Goal: Book appointment/travel/reservation

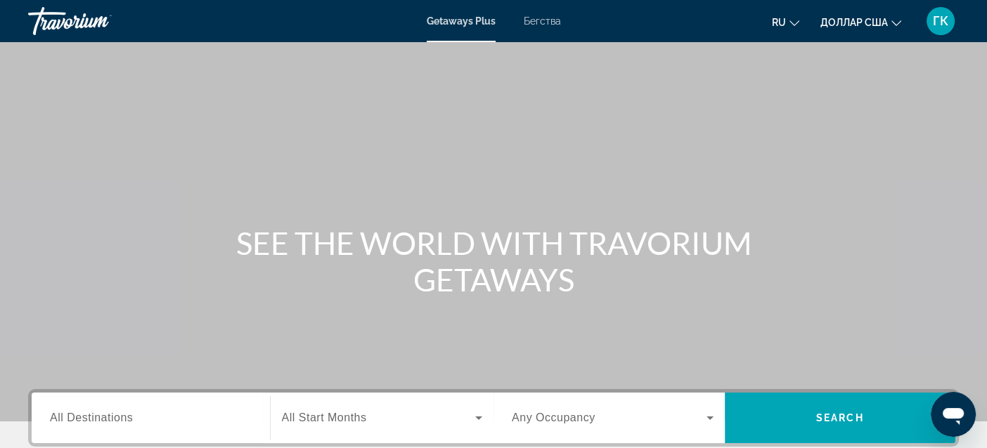
click at [552, 18] on font "Бегства" at bounding box center [542, 20] width 37 height 11
click at [110, 421] on span "All Destinations" at bounding box center [91, 418] width 83 height 12
click at [110, 421] on input "Destination All Destinations" at bounding box center [151, 418] width 202 height 17
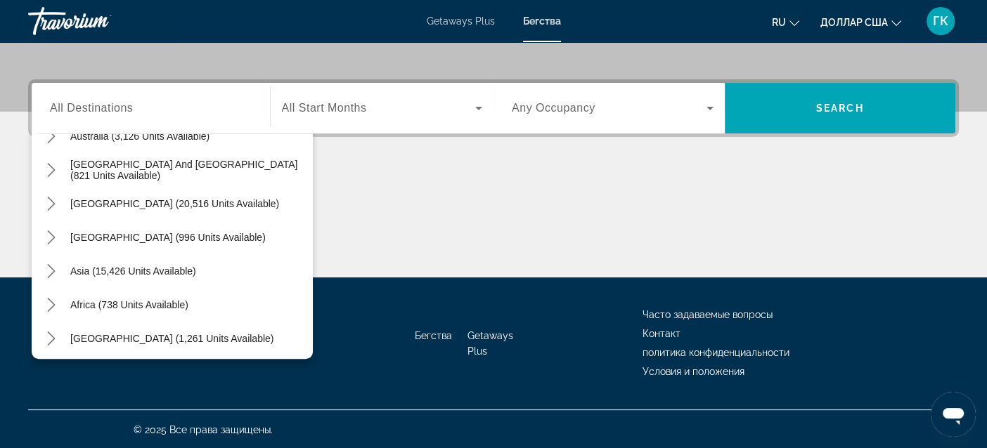
scroll to position [228, 0]
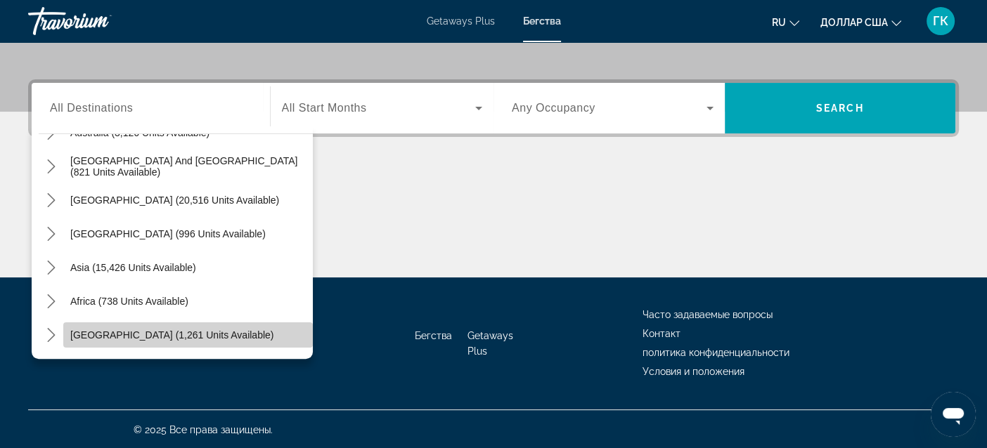
click at [202, 332] on span "[GEOGRAPHIC_DATA] (1,261 units available)" at bounding box center [171, 335] width 203 height 11
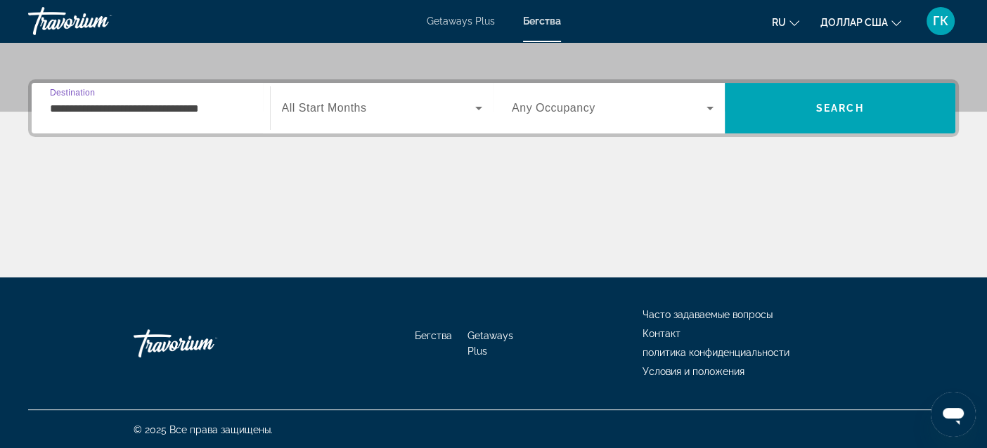
click at [107, 103] on input "**********" at bounding box center [151, 108] width 202 height 17
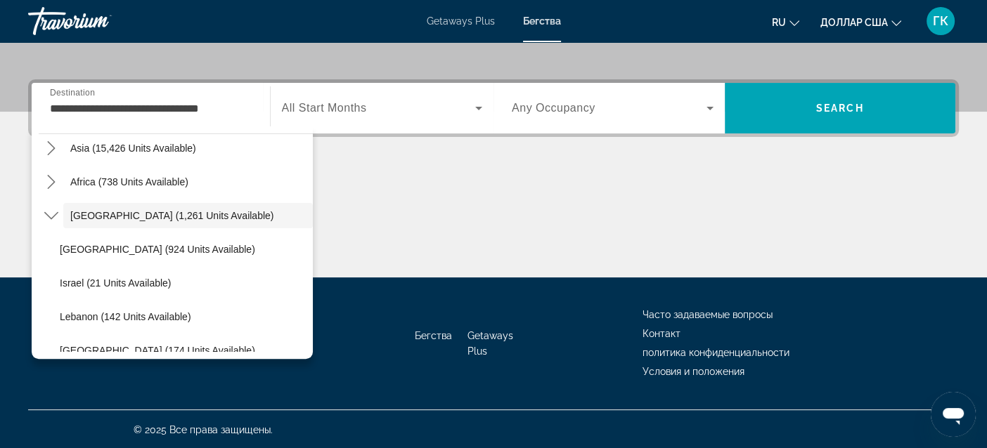
scroll to position [363, 0]
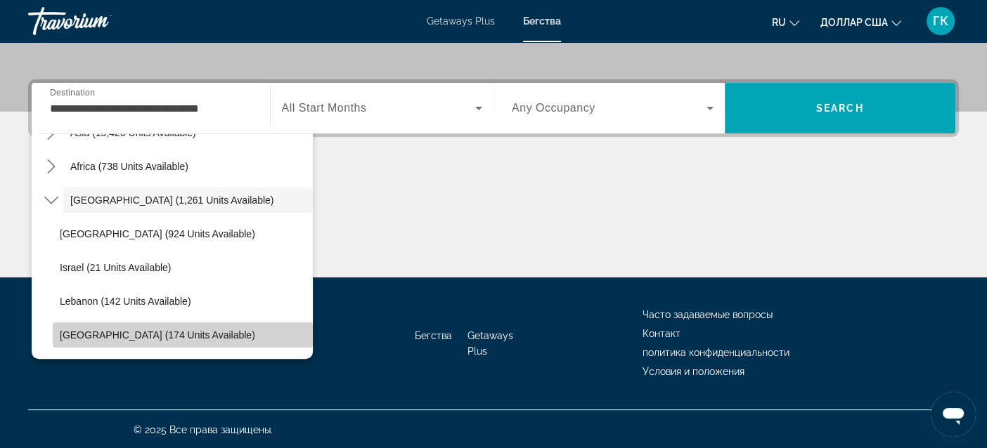
click at [206, 331] on span "[GEOGRAPHIC_DATA] (174 units available)" at bounding box center [157, 335] width 195 height 11
type input "**********"
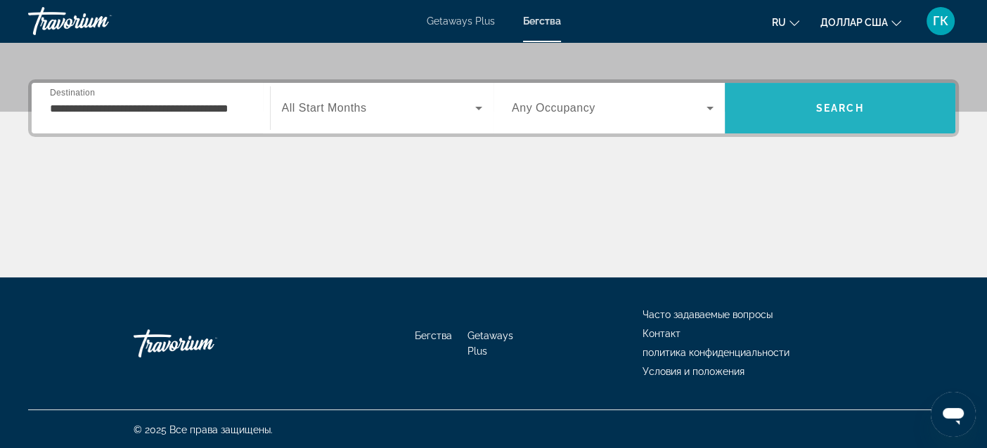
click at [841, 110] on span "Search" at bounding box center [840, 108] width 48 height 11
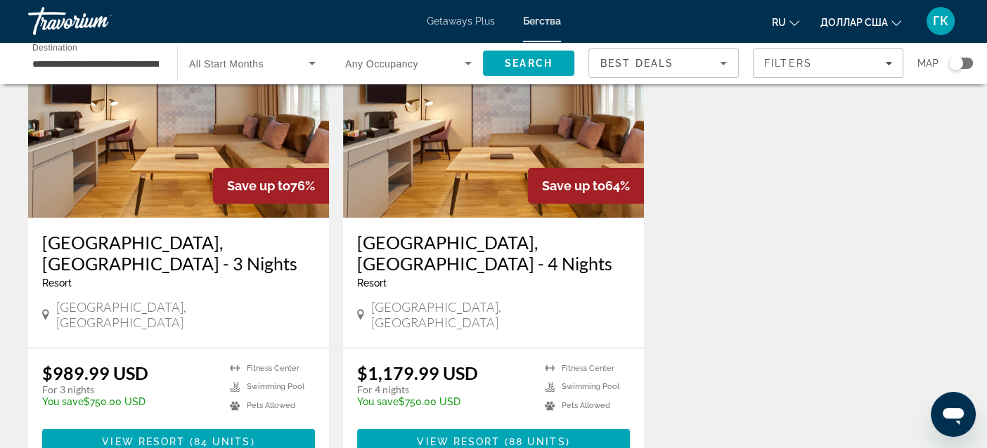
scroll to position [112, 0]
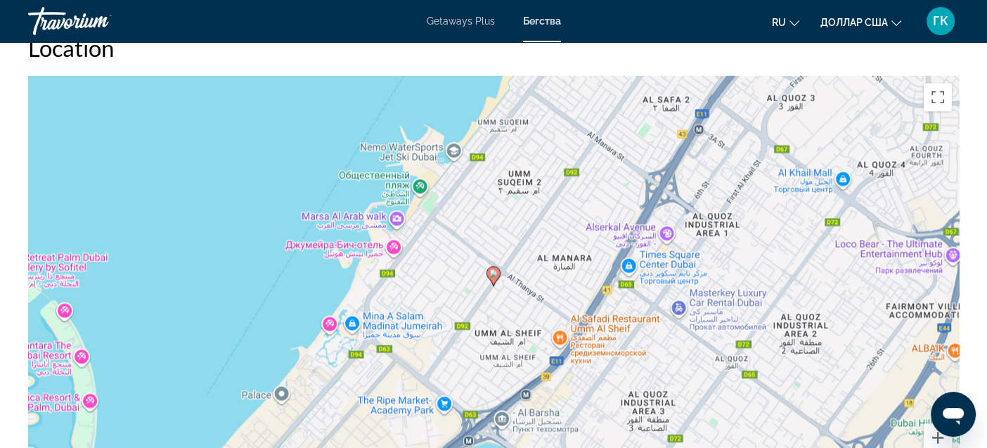
scroll to position [2005, 0]
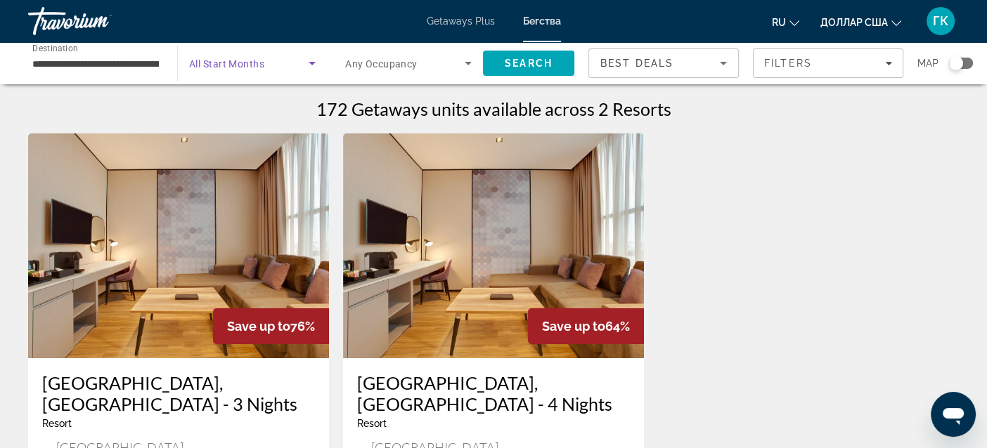
click at [311, 62] on icon "Search widget" at bounding box center [311, 64] width 7 height 4
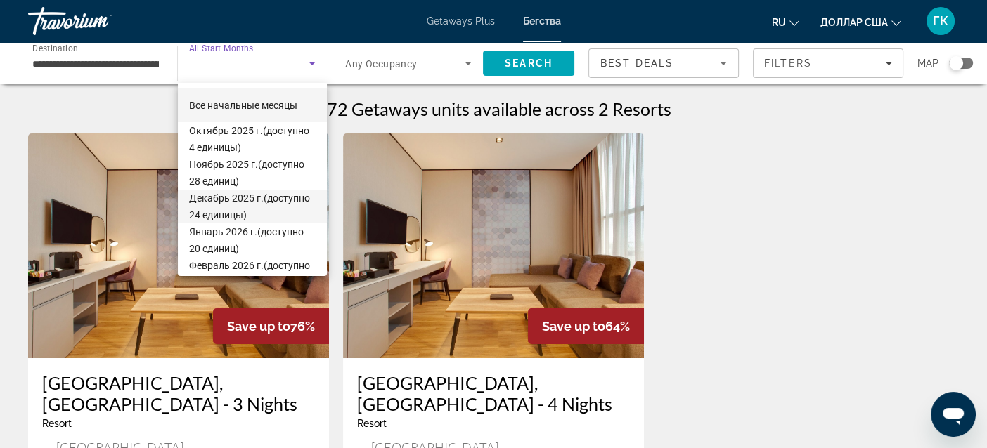
click at [216, 200] on font "Декабрь 2025 г." at bounding box center [226, 198] width 74 height 11
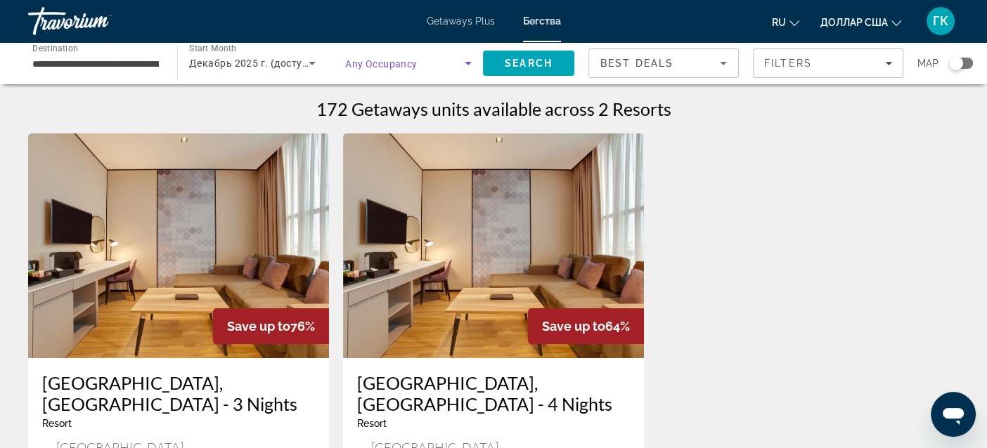
click at [467, 65] on icon "Search widget" at bounding box center [468, 63] width 17 height 17
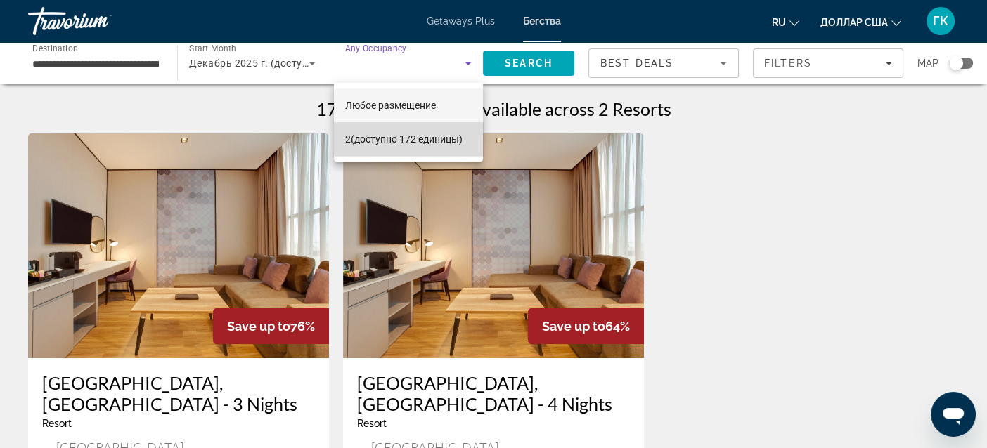
click at [443, 138] on font "(доступно 172 единицы)" at bounding box center [407, 139] width 112 height 11
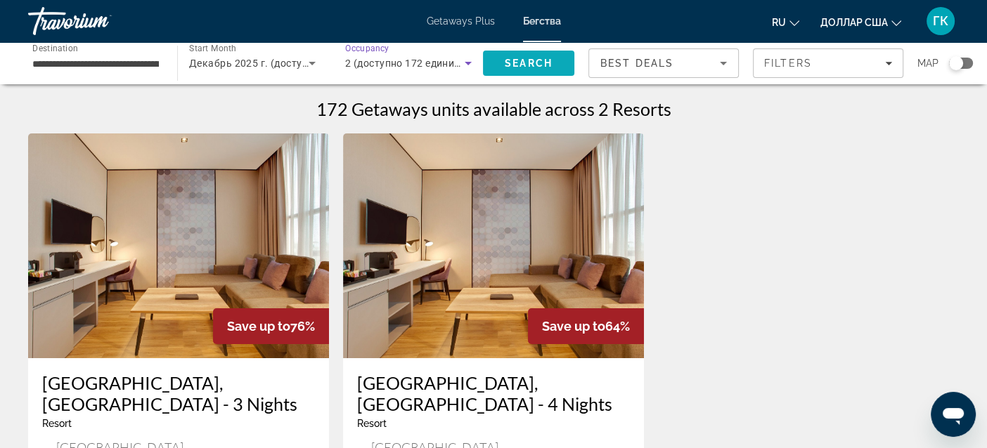
click at [547, 66] on span "Search" at bounding box center [529, 63] width 48 height 11
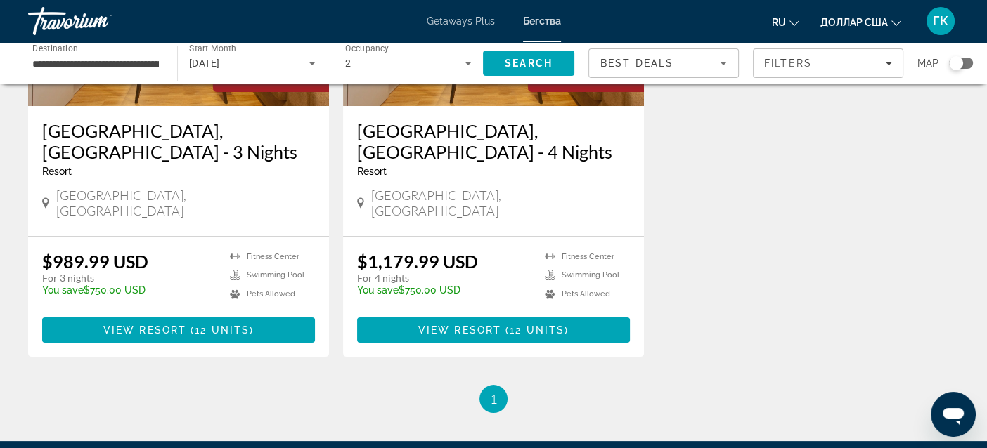
scroll to position [281, 0]
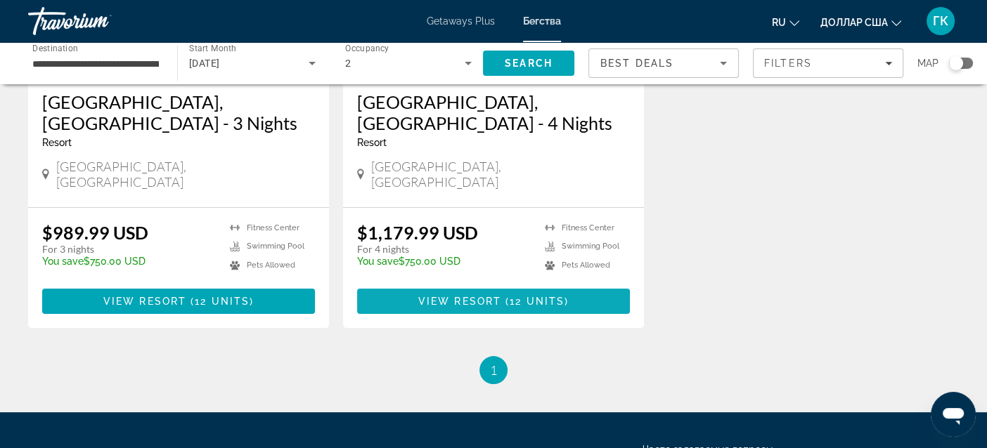
drag, startPoint x: 618, startPoint y: 417, endPoint x: 488, endPoint y: 266, distance: 199.3
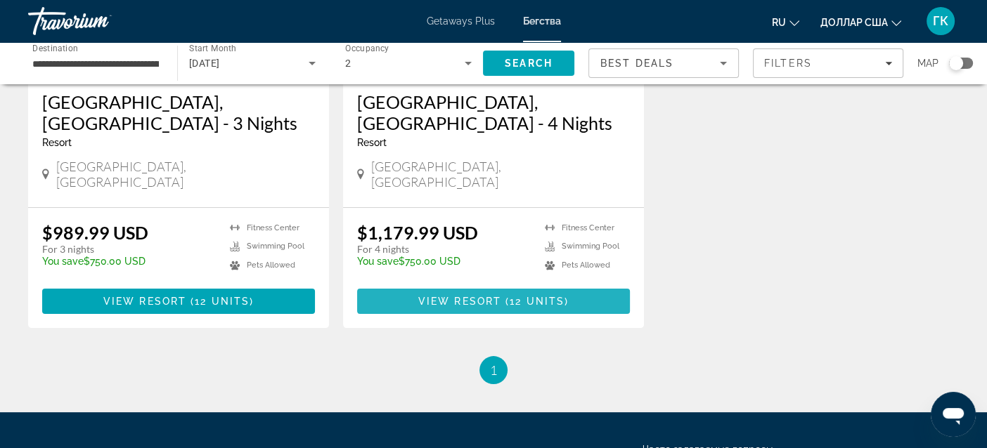
click at [491, 296] on span "View Resort" at bounding box center [459, 301] width 83 height 11
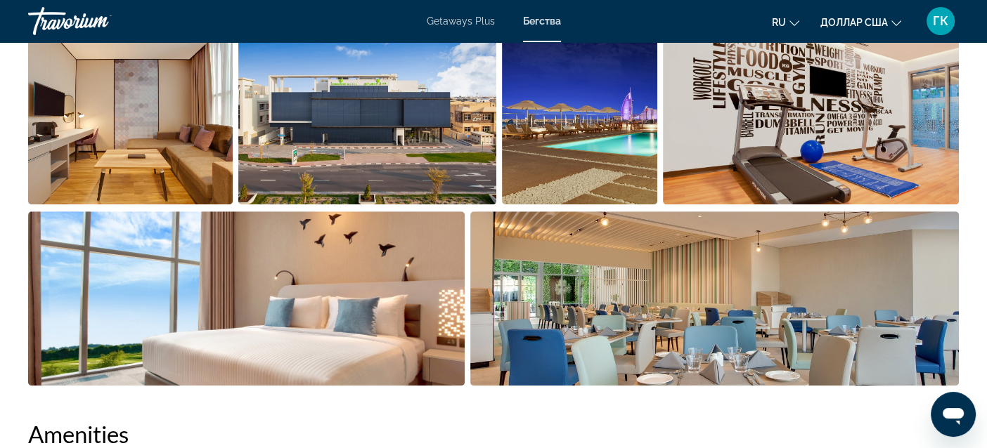
scroll to position [740, 0]
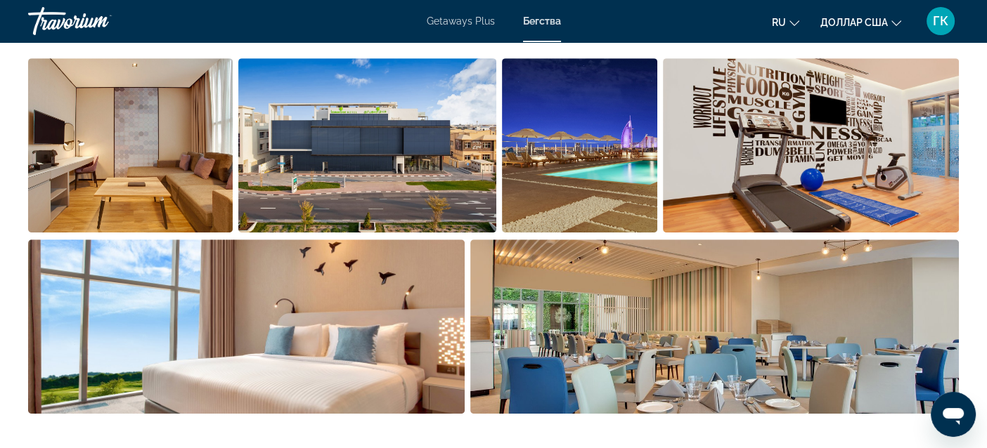
click at [409, 137] on img "Open full-screen image slider" at bounding box center [366, 145] width 257 height 174
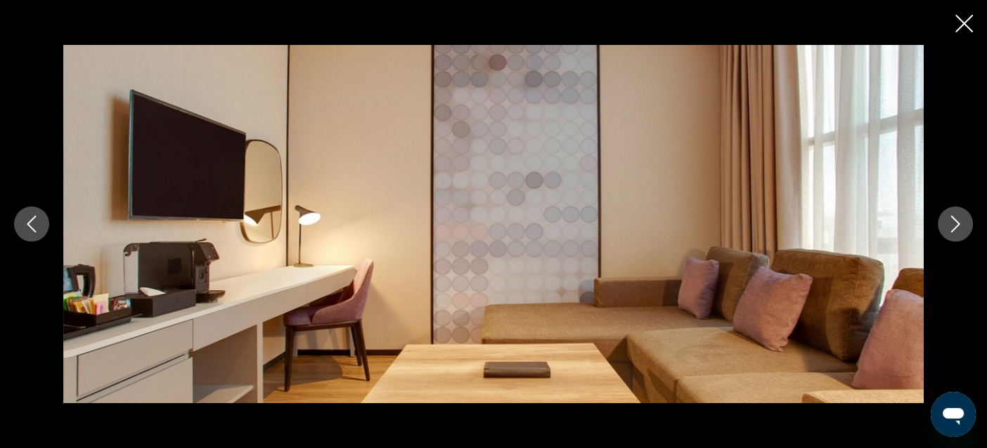
click at [956, 220] on icon "Next image" at bounding box center [955, 224] width 17 height 17
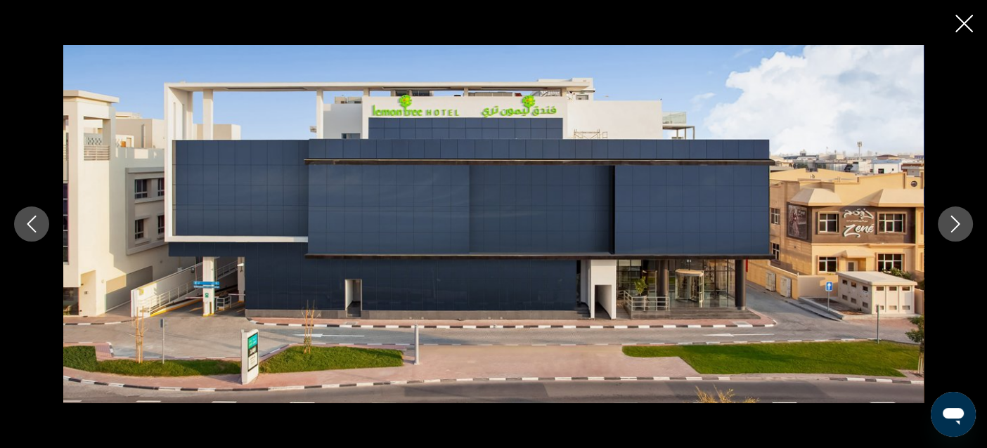
click at [956, 220] on icon "Next image" at bounding box center [955, 224] width 17 height 17
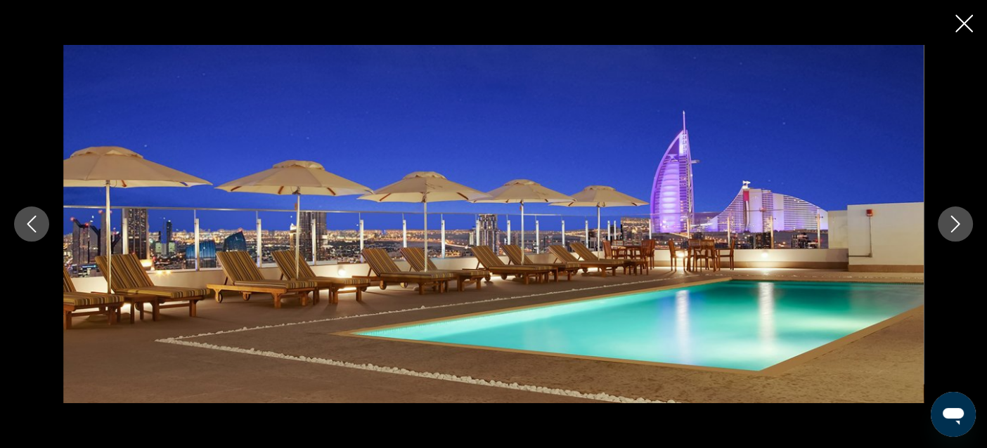
click at [956, 220] on icon "Next image" at bounding box center [955, 224] width 17 height 17
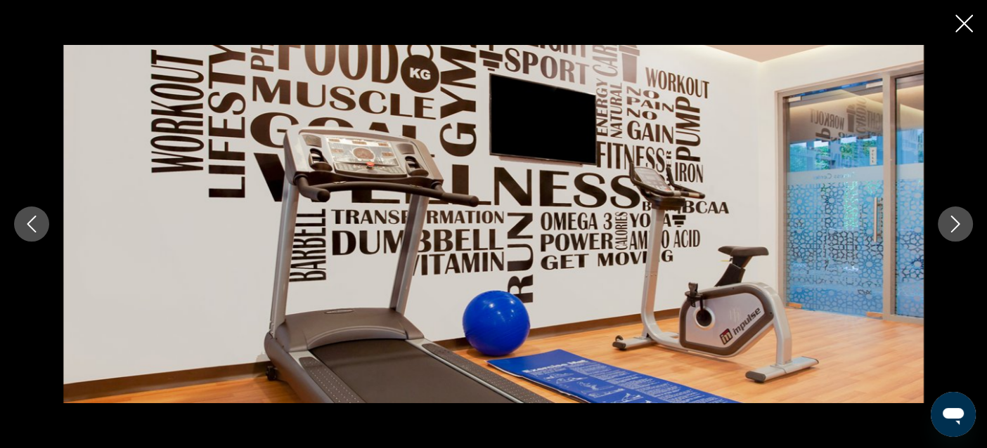
click at [956, 220] on icon "Next image" at bounding box center [955, 224] width 17 height 17
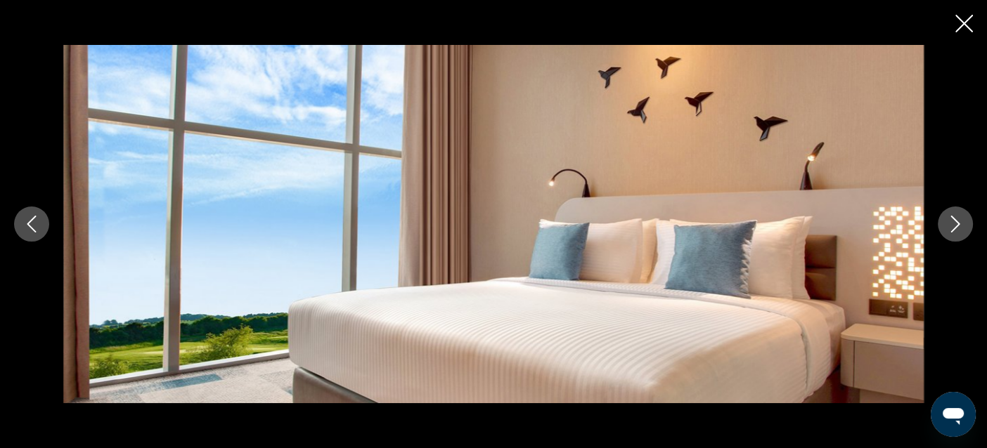
click at [956, 220] on icon "Next image" at bounding box center [955, 224] width 17 height 17
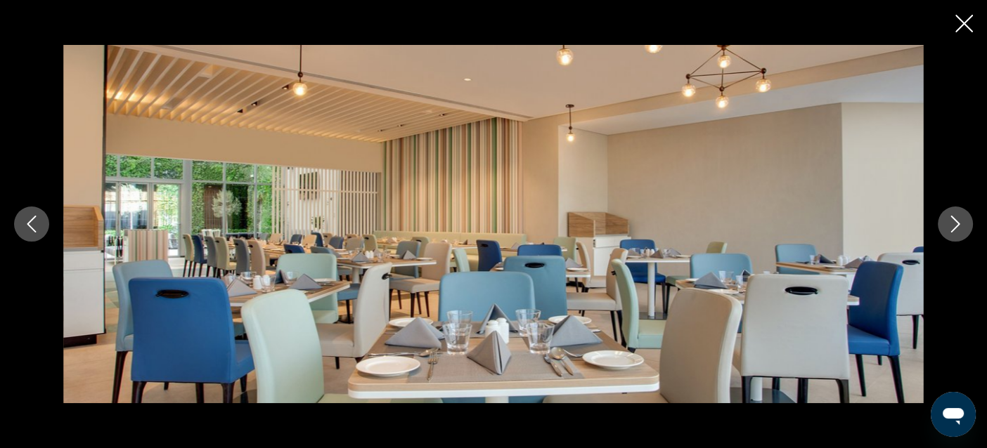
click at [956, 220] on icon "Next image" at bounding box center [955, 224] width 17 height 17
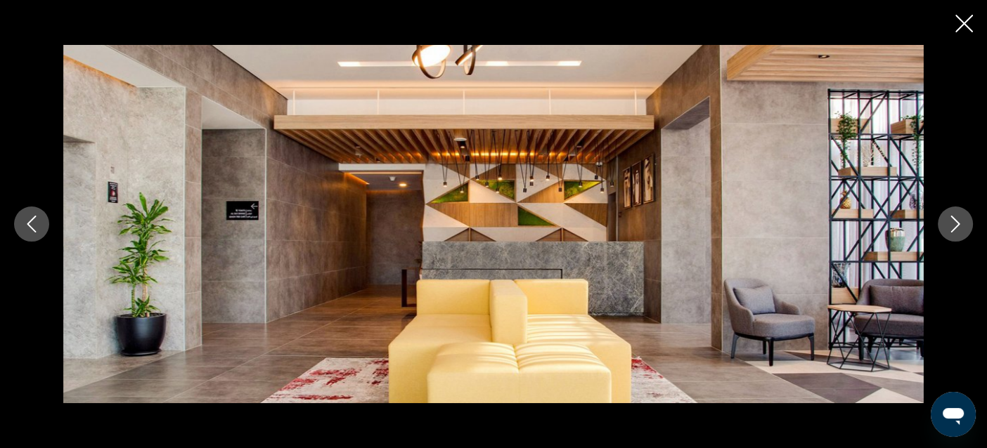
click at [956, 220] on icon "Next image" at bounding box center [955, 224] width 17 height 17
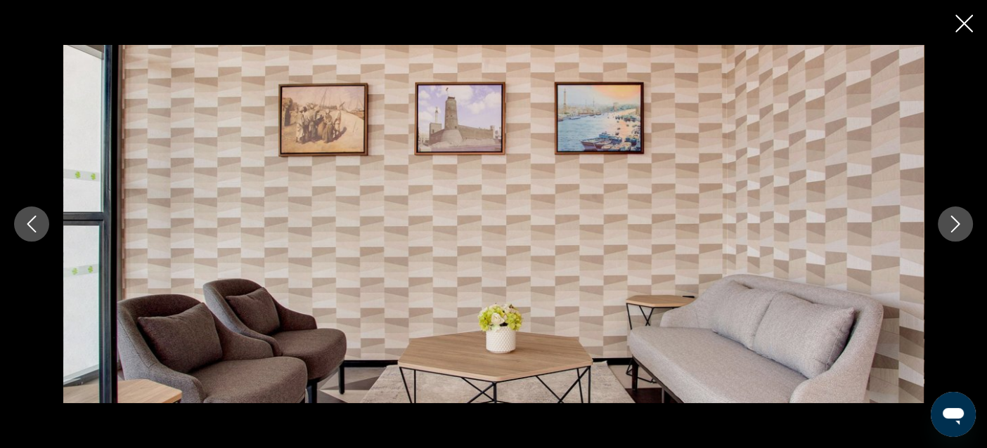
click at [956, 220] on icon "Next image" at bounding box center [955, 224] width 17 height 17
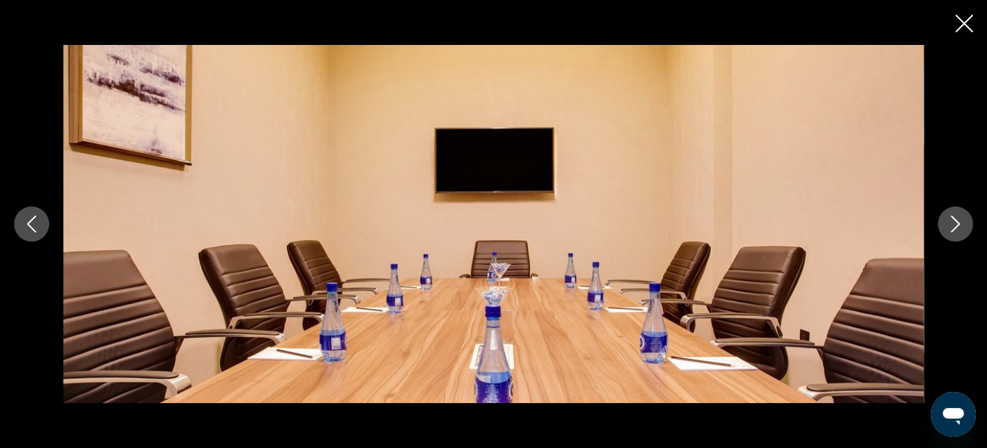
click at [956, 220] on icon "Next image" at bounding box center [955, 224] width 17 height 17
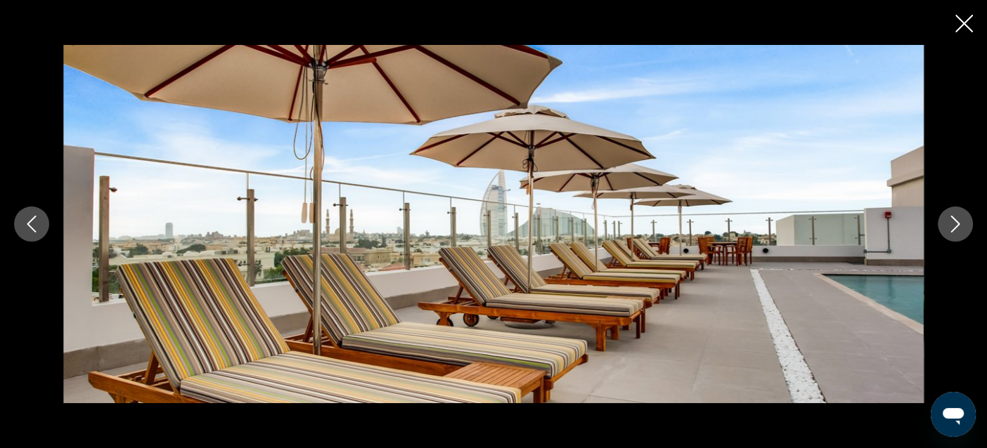
click at [956, 220] on icon "Next image" at bounding box center [955, 224] width 17 height 17
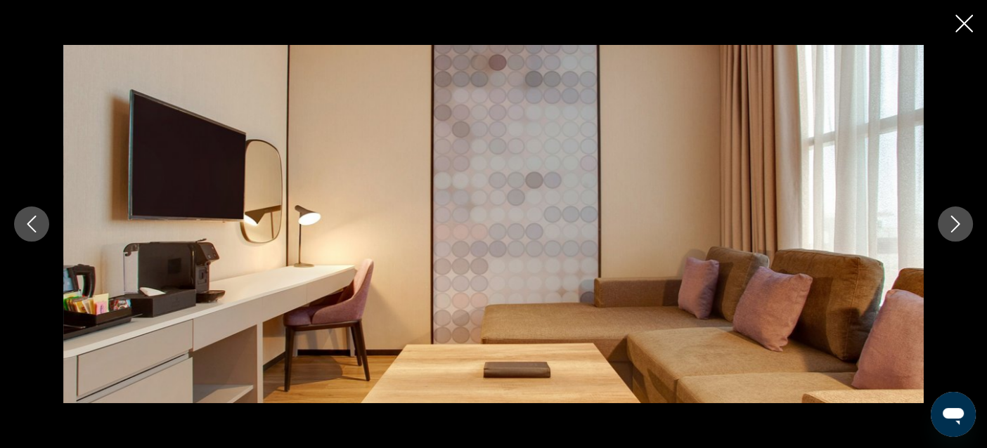
click at [962, 20] on icon "Close slideshow" at bounding box center [964, 24] width 18 height 18
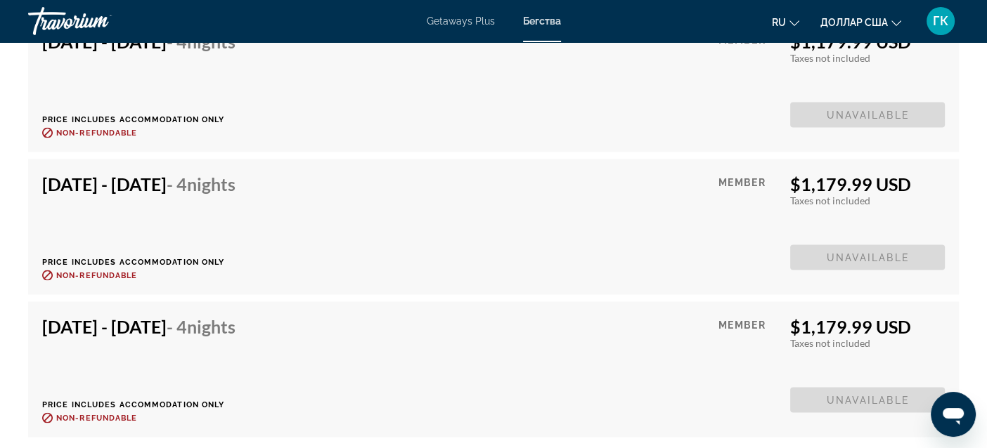
scroll to position [2914, 0]
